Goal: Find specific page/section: Find specific page/section

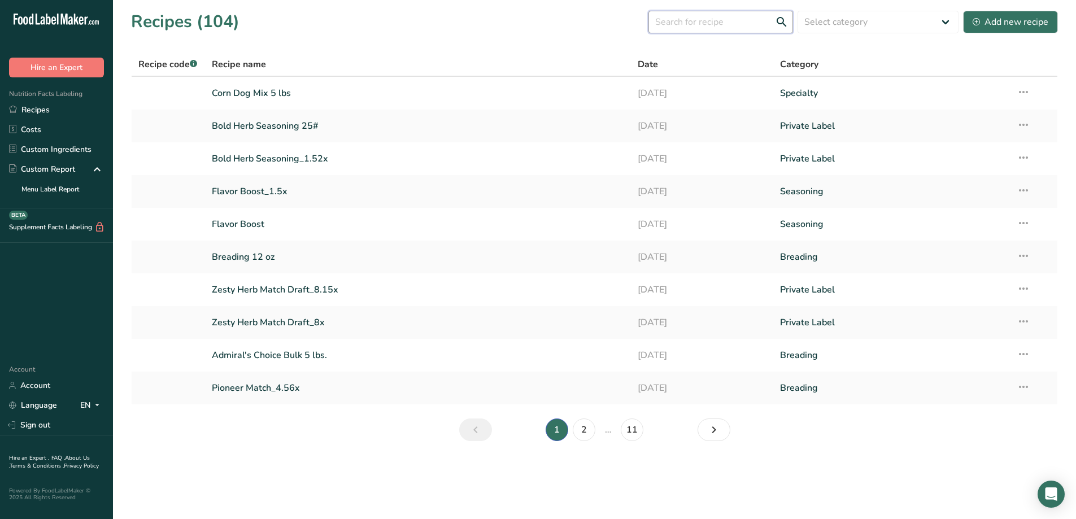
click at [759, 20] on input "text" at bounding box center [721, 22] width 145 height 23
type input "o"
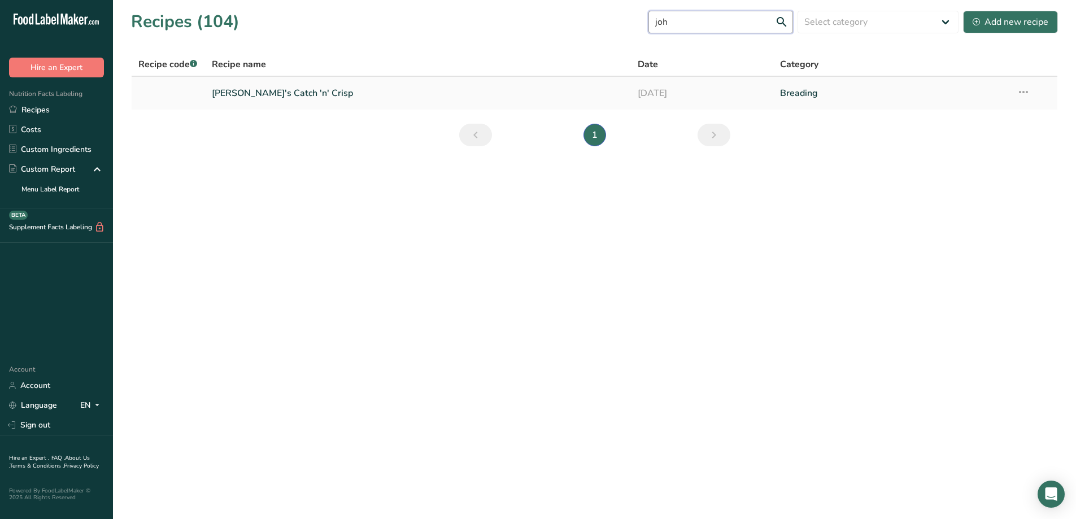
type input "joh"
click at [277, 94] on link "[PERSON_NAME]'s Catch 'n' Crisp" at bounding box center [418, 93] width 413 height 24
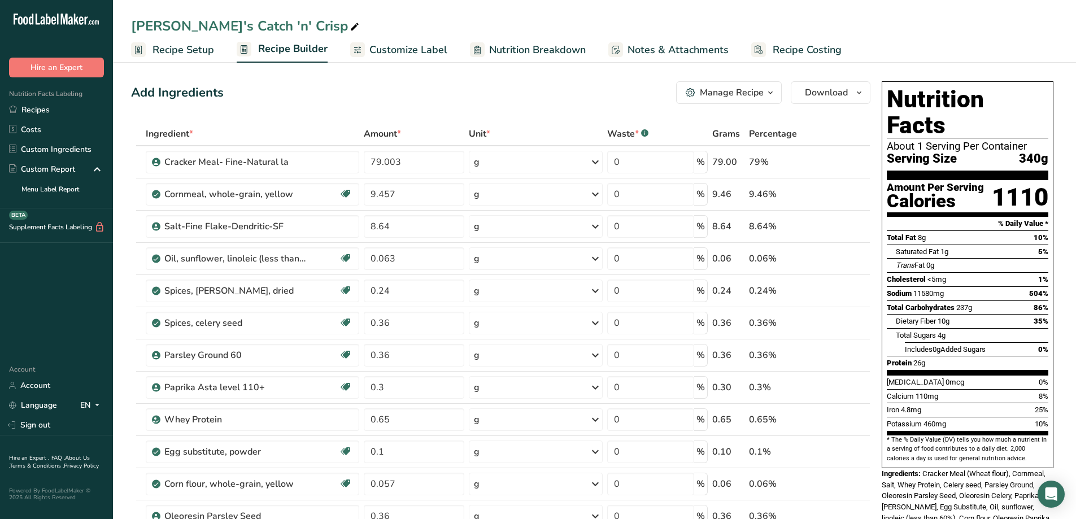
click at [47, 107] on link "Recipes" at bounding box center [56, 110] width 113 height 20
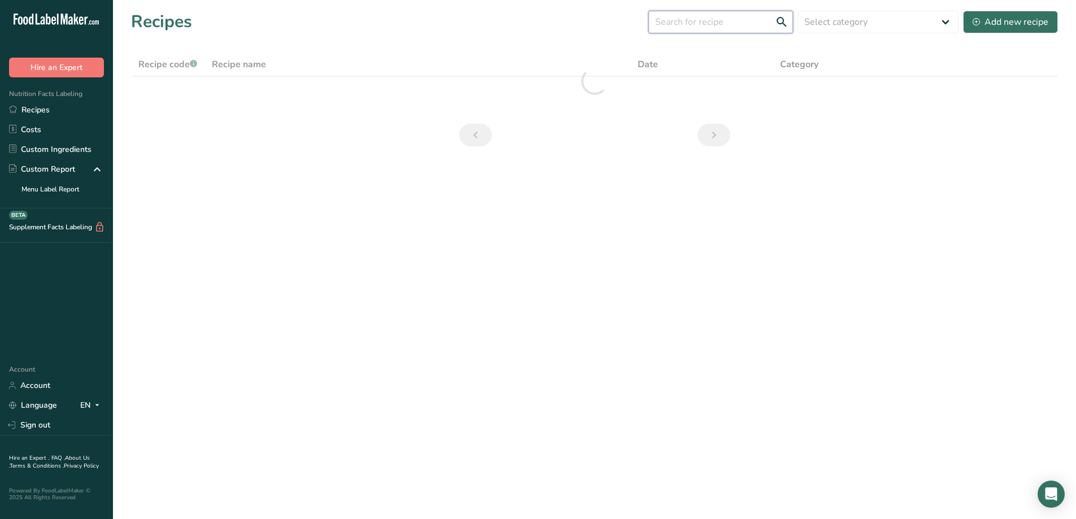
click at [703, 24] on input "text" at bounding box center [721, 22] width 145 height 23
type input "jol"
